Goal: Task Accomplishment & Management: Manage account settings

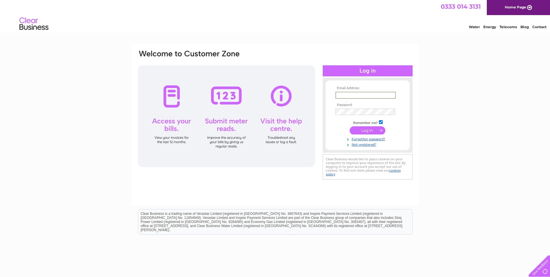
click at [344, 94] on input "text" at bounding box center [366, 95] width 60 height 7
type input "info@allprosecurity.ltd"
click at [368, 132] on input "submit" at bounding box center [368, 130] width 36 height 8
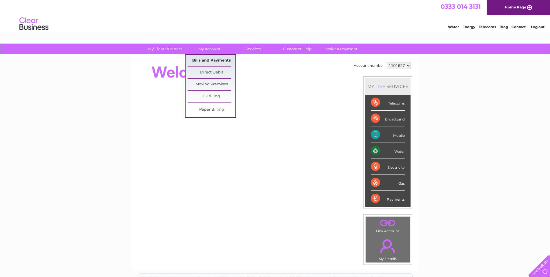
click at [210, 59] on link "Bills and Payments" at bounding box center [212, 61] width 48 height 12
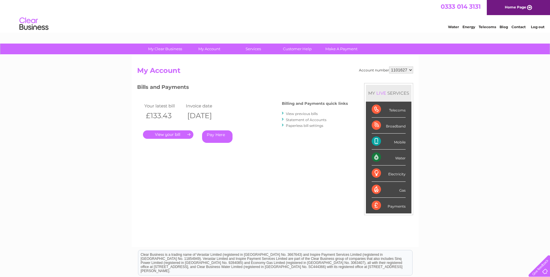
click at [162, 134] on link "." at bounding box center [168, 134] width 50 height 8
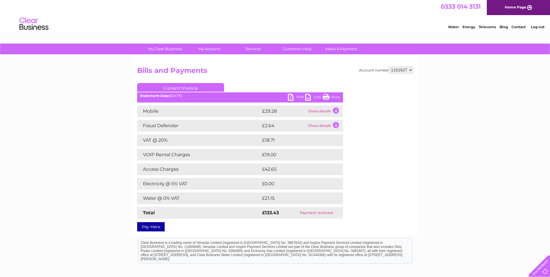
click at [290, 96] on link "PDF" at bounding box center [296, 98] width 17 height 8
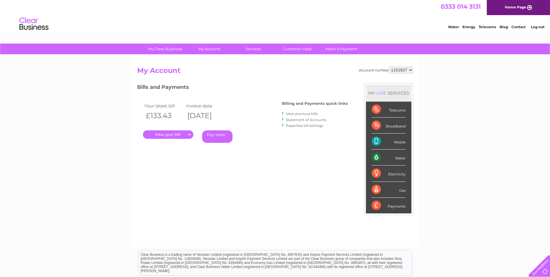
click at [307, 114] on link "View previous bills" at bounding box center [302, 113] width 32 height 4
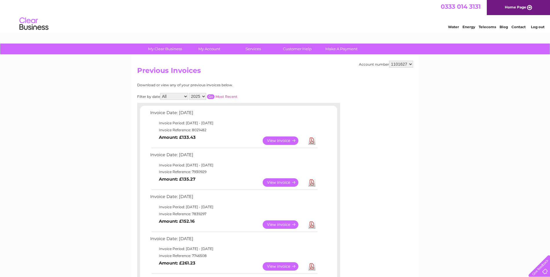
click at [313, 183] on link "Download" at bounding box center [311, 182] width 7 height 8
